Goal: Task Accomplishment & Management: Manage account settings

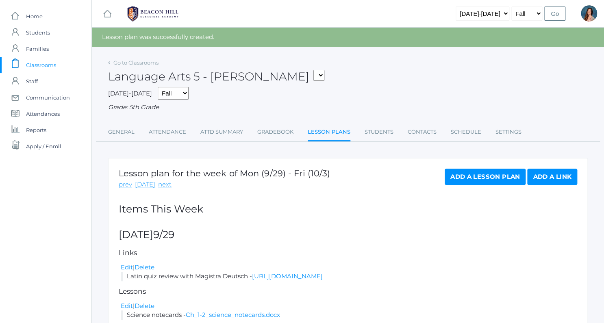
click at [313, 70] on select "05ART - Art 5 [PERSON_NAME] 05CITIZEN - Citizenship and Stewardship 5 [PERSON_N…" at bounding box center [318, 75] width 11 height 11
select select "1971"
click option "05MATH - Mathematics 5 [PERSON_NAME]" at bounding box center [0, 0] width 0 height 0
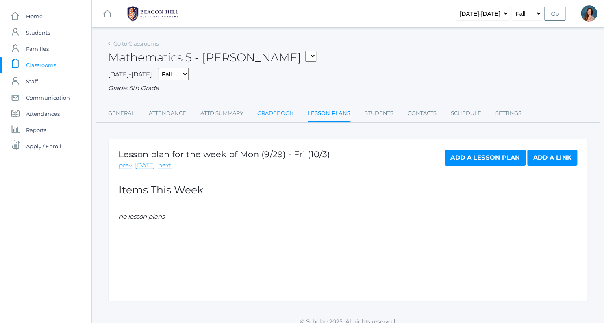
click at [268, 111] on link "Gradebook" at bounding box center [275, 113] width 36 height 16
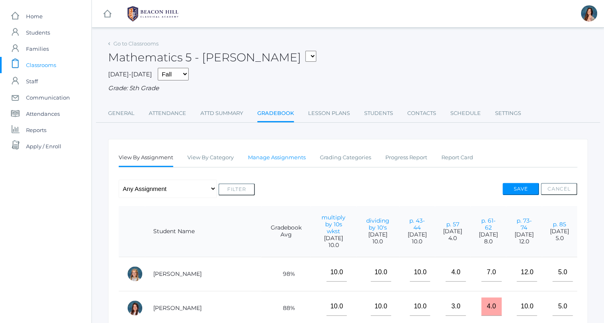
click at [290, 159] on link "Manage Assignments" at bounding box center [277, 158] width 58 height 16
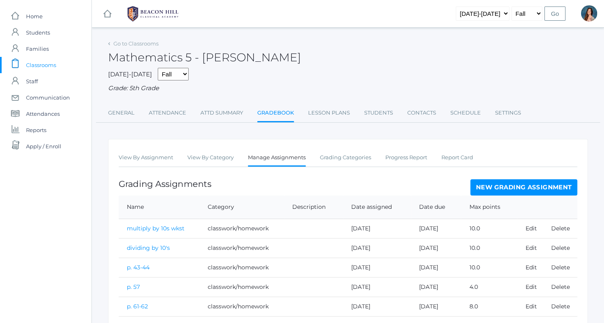
click at [483, 183] on link "New Grading Assignment" at bounding box center [523, 187] width 107 height 16
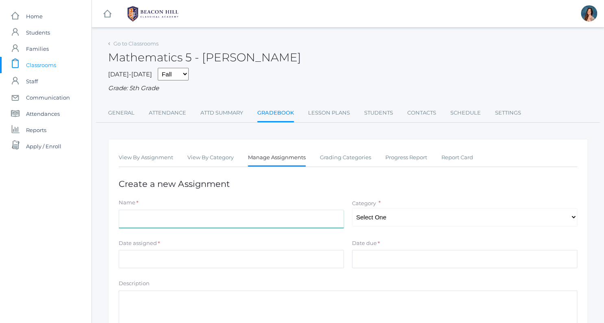
click at [144, 223] on input "Name" at bounding box center [231, 219] width 225 height 18
type input "Quiz 1"
select select "1040"
click option "Tests/quizzes" at bounding box center [0, 0] width 0 height 0
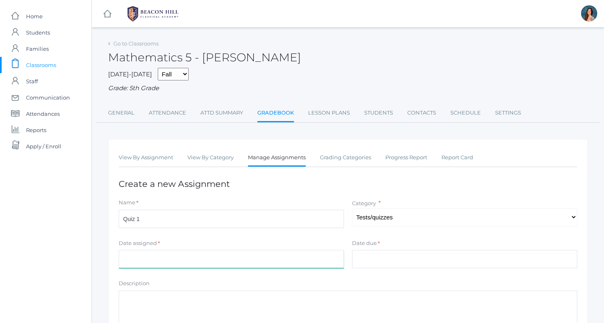
click at [198, 263] on input "Date assigned" at bounding box center [231, 259] width 225 height 18
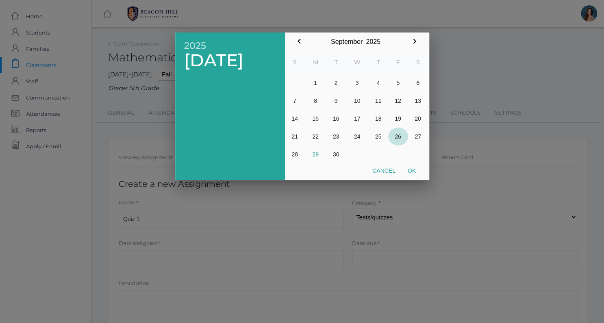
click at [395, 135] on button "26" at bounding box center [398, 137] width 20 height 18
click at [417, 171] on button "Ok" at bounding box center [412, 170] width 20 height 15
type input "2025-09-26"
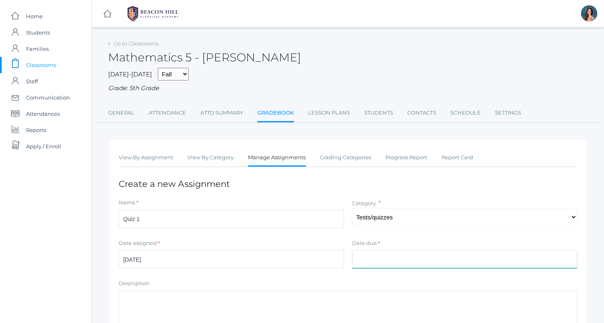
click at [361, 259] on input "Date due" at bounding box center [464, 259] width 225 height 18
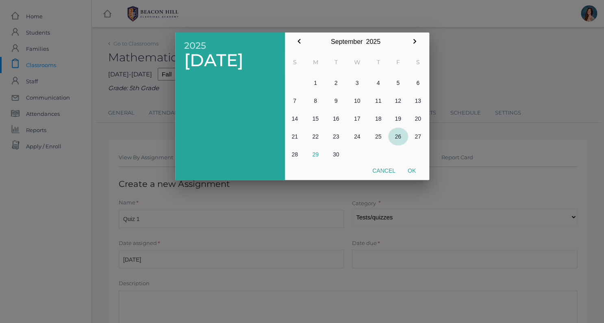
click at [398, 137] on button "26" at bounding box center [398, 137] width 20 height 18
click at [409, 170] on button "Ok" at bounding box center [412, 170] width 20 height 15
type input "2025-09-26"
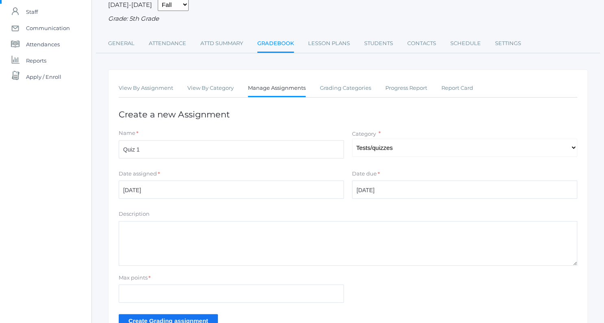
scroll to position [107, 0]
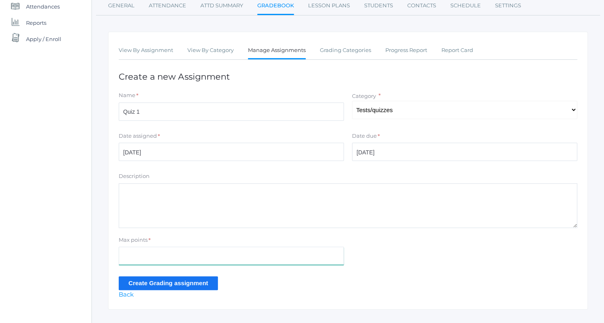
click at [144, 257] on input "Max points" at bounding box center [231, 256] width 225 height 18
type input "12"
click at [185, 285] on input "Create Grading assignment" at bounding box center [168, 282] width 99 height 13
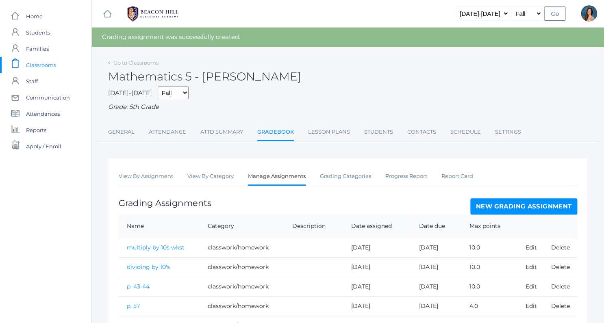
scroll to position [108, 0]
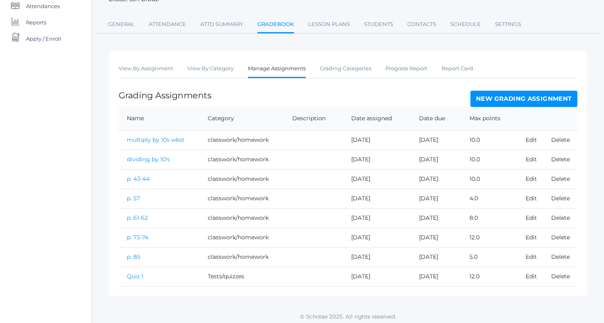
click at [136, 273] on link "Quiz 1" at bounding box center [135, 276] width 17 height 7
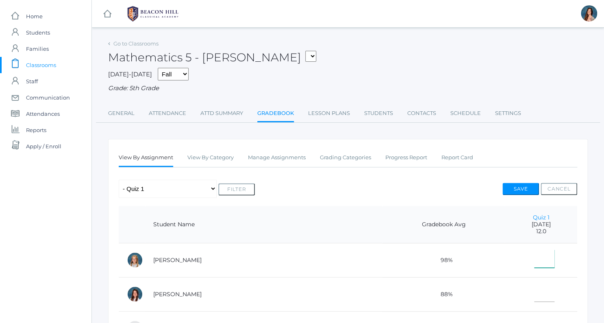
click at [534, 264] on input"] "text" at bounding box center [544, 259] width 20 height 18
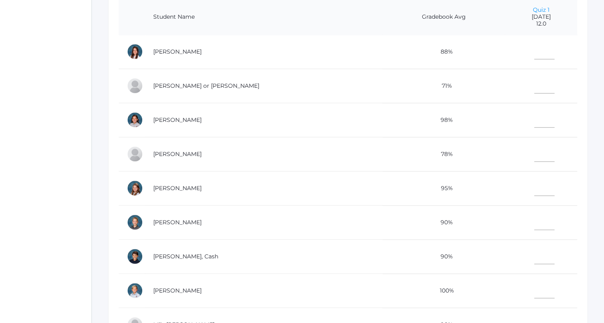
scroll to position [38, 0]
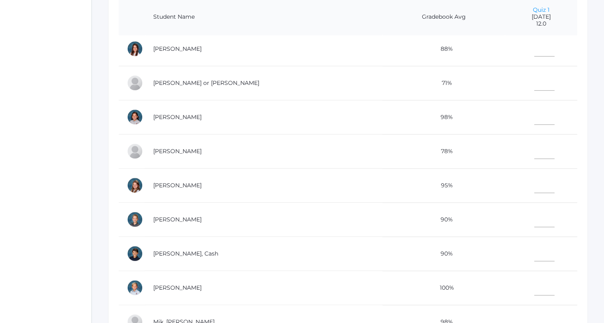
type input"] "12"
click at [534, 280] on input"] "text" at bounding box center [544, 286] width 20 height 18
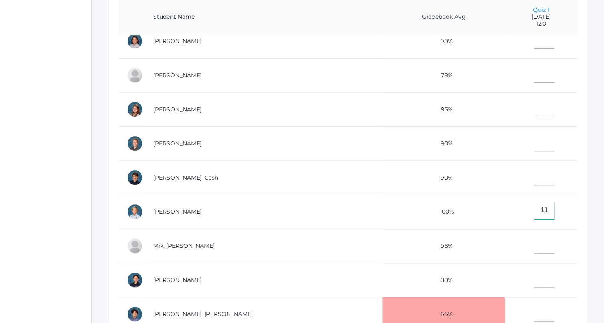
scroll to position [152, 0]
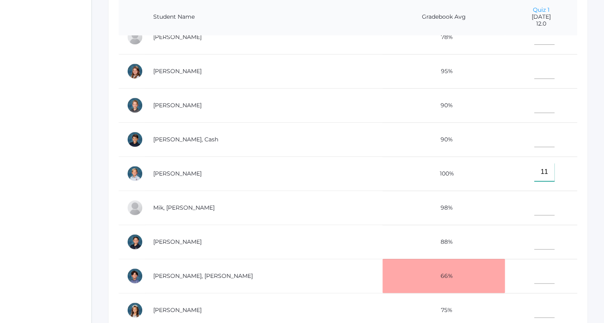
type input"] "11"
click at [534, 240] on input"] "text" at bounding box center [544, 240] width 20 height 18
type input"] "11"
click at [534, 104] on input"] "text" at bounding box center [544, 104] width 20 height 18
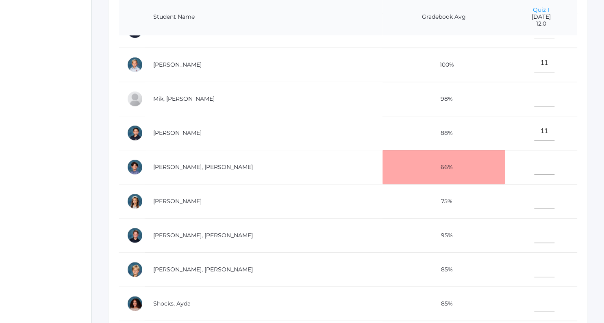
scroll to position [289, 0]
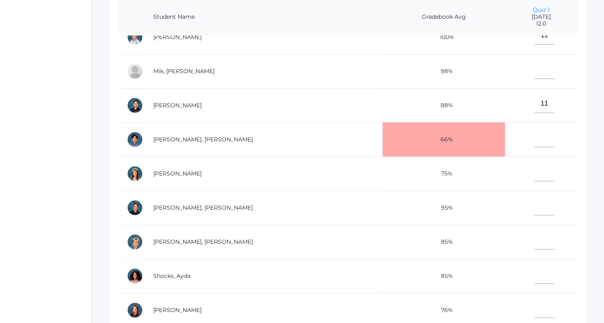
type input"] "11"
click at [534, 199] on input"] "text" at bounding box center [544, 206] width 20 height 18
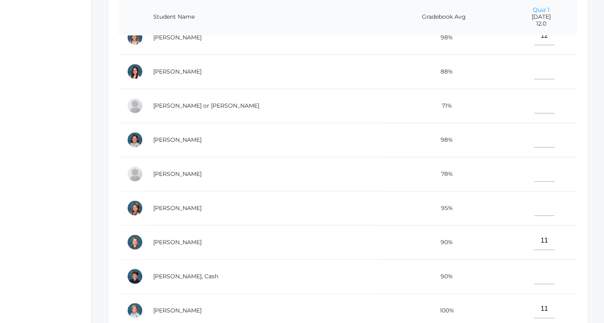
scroll to position [7, 0]
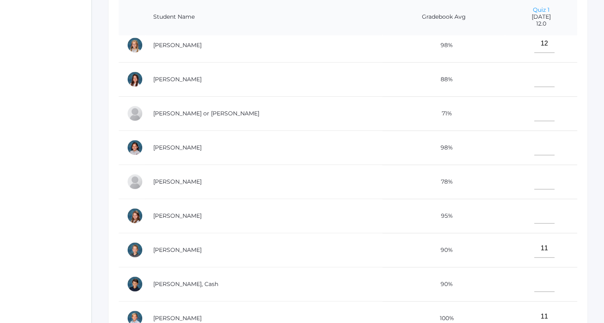
type input"] "11"
click at [534, 83] on input"] "text" at bounding box center [544, 78] width 20 height 18
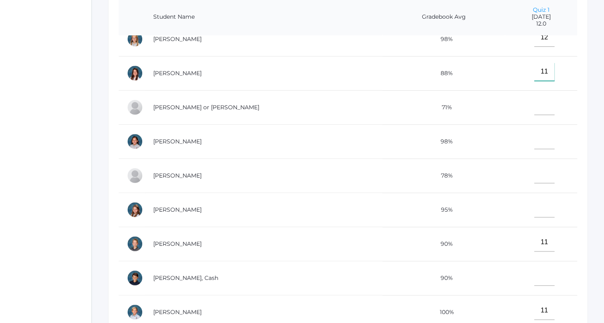
scroll to position [15, 0]
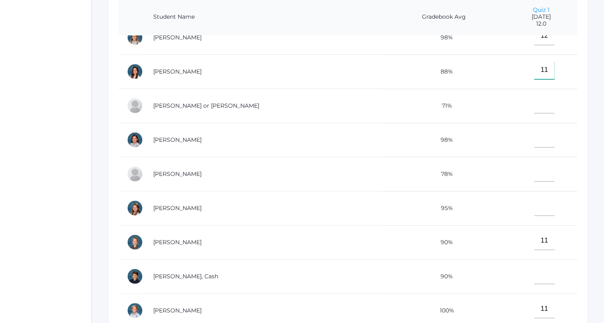
type input"] "11"
click at [534, 276] on input"] "text" at bounding box center [544, 275] width 20 height 18
type input"] "11"
click at [534, 236] on input"] "11" at bounding box center [544, 241] width 20 height 18
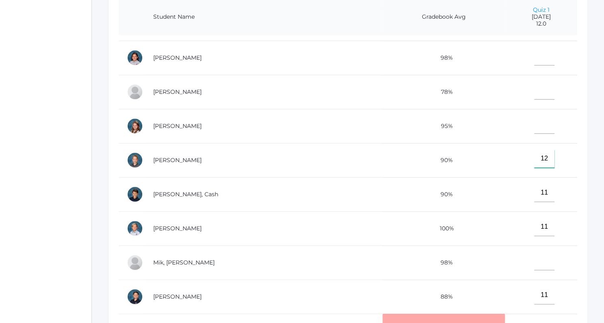
scroll to position [99, 0]
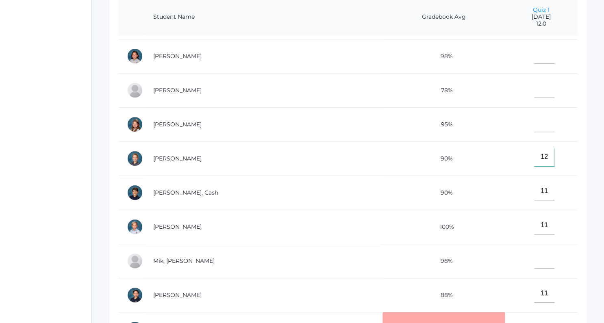
type input"] "12"
click at [534, 290] on input"] "11" at bounding box center [544, 294] width 20 height 18
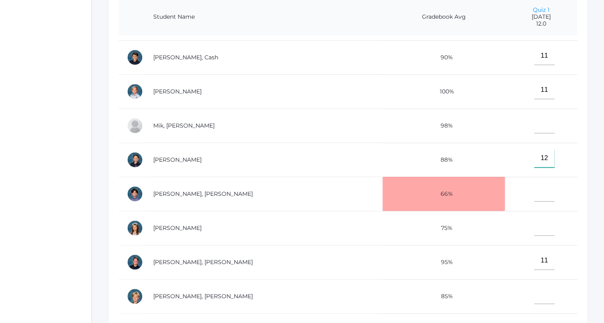
scroll to position [266, 0]
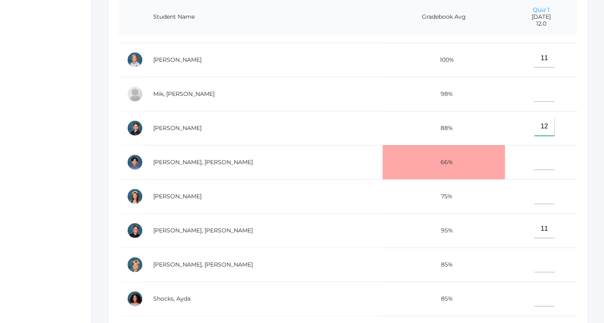
type input"] "12"
click at [534, 224] on input"] "11" at bounding box center [544, 229] width 20 height 18
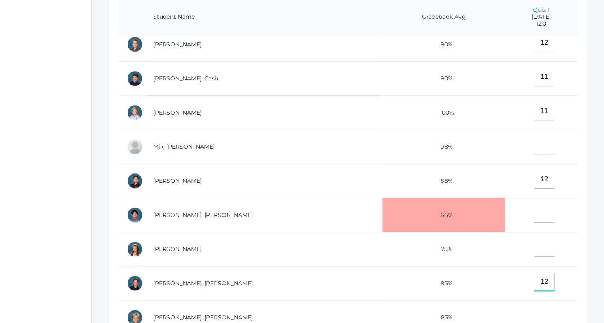
scroll to position [213, 0]
type input"] "12"
click at [534, 249] on input"] "text" at bounding box center [544, 248] width 20 height 18
type input"] "12"
click at [534, 213] on input"] "text" at bounding box center [544, 214] width 20 height 18
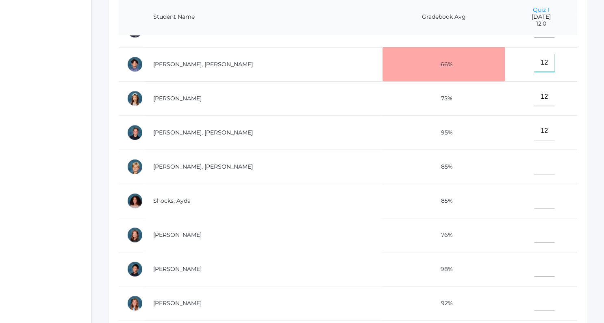
scroll to position [365, 0]
type input"] "12"
click at [534, 199] on input"] "text" at bounding box center [544, 198] width 20 height 18
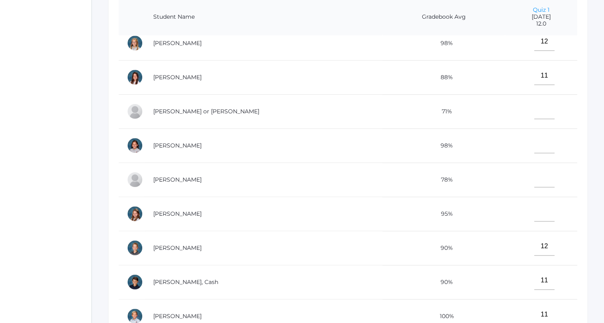
scroll to position [0, 0]
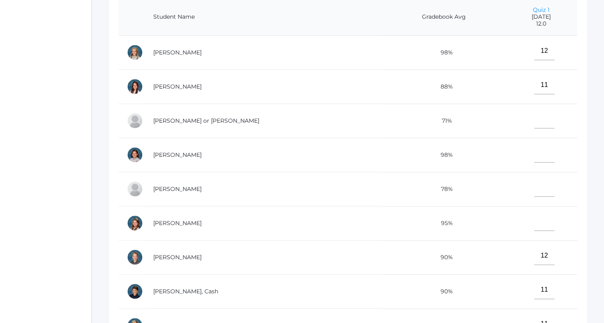
type input"] "10"
click at [534, 122] on input"] "text" at bounding box center [544, 119] width 20 height 18
type input"] "6"
click at [534, 155] on input"] "text" at bounding box center [544, 153] width 20 height 18
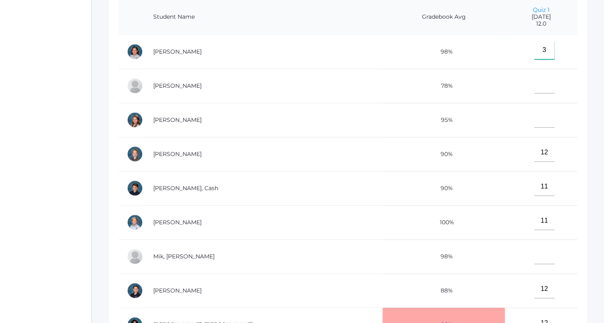
scroll to position [167, 0]
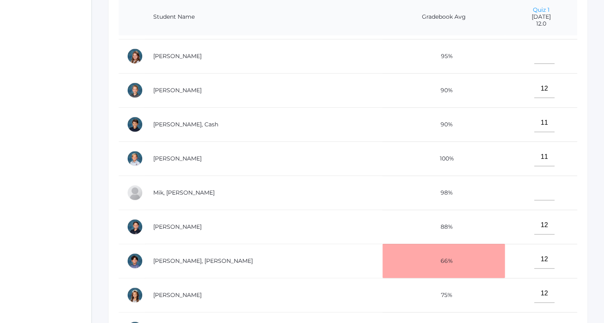
type input"] "3"
click at [534, 189] on input"] "text" at bounding box center [544, 191] width 20 height 18
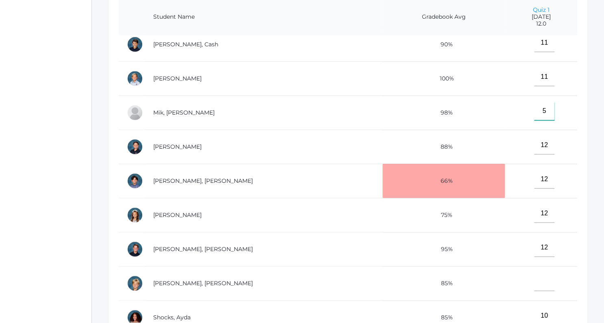
scroll to position [274, 0]
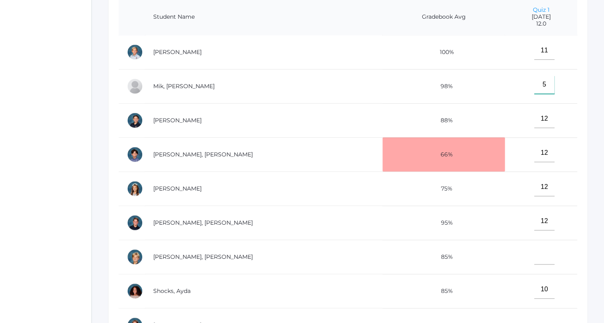
type input"] "5"
click at [534, 254] on input"] "text" at bounding box center [544, 255] width 20 height 18
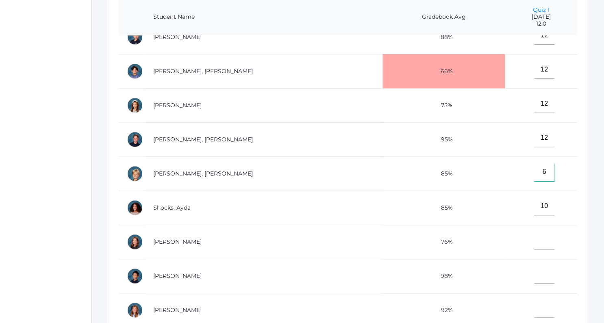
type input"] "6"
click at [534, 237] on input"] "text" at bounding box center [544, 240] width 20 height 18
type input"] "12"
click at [534, 275] on input"] "text" at bounding box center [544, 274] width 20 height 18
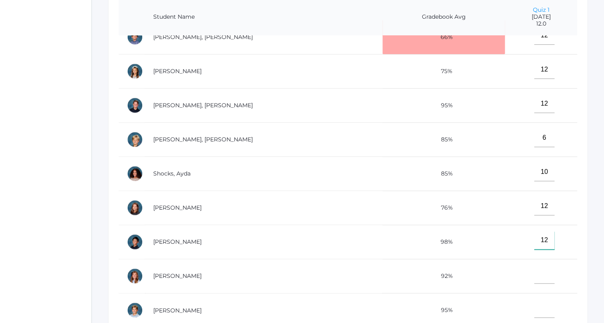
scroll to position [255, 0]
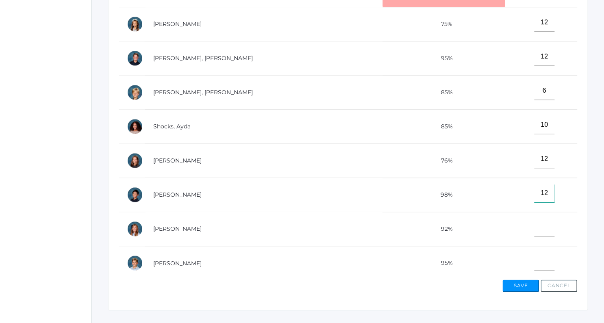
type input"] "12"
click at [534, 258] on input"] "text" at bounding box center [544, 261] width 20 height 18
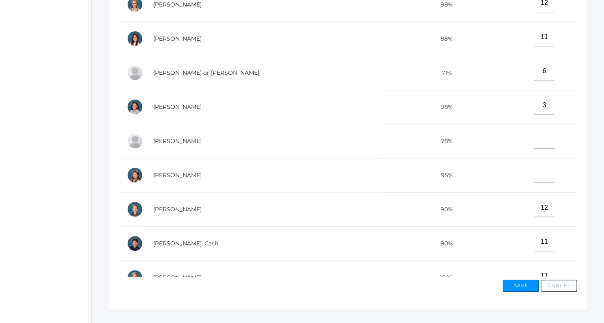
scroll to position [0, 0]
type input"] "11"
click at [534, 178] on input"] "text" at bounding box center [544, 174] width 20 height 18
type input"] "12"
click at [534, 141] on input"] "text" at bounding box center [544, 140] width 20 height 18
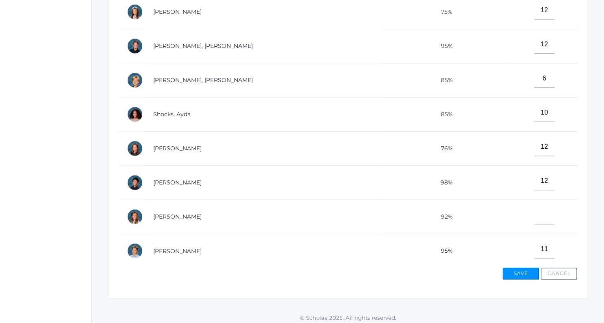
scroll to position [270, 0]
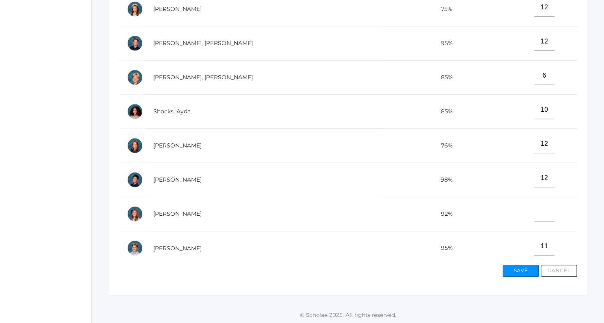
type input"] "9"
click at [534, 208] on input"] "text" at bounding box center [544, 212] width 20 height 18
type input"] "0"
click at [521, 270] on button "Save" at bounding box center [520, 271] width 37 height 12
